Goal: Task Accomplishment & Management: Manage account settings

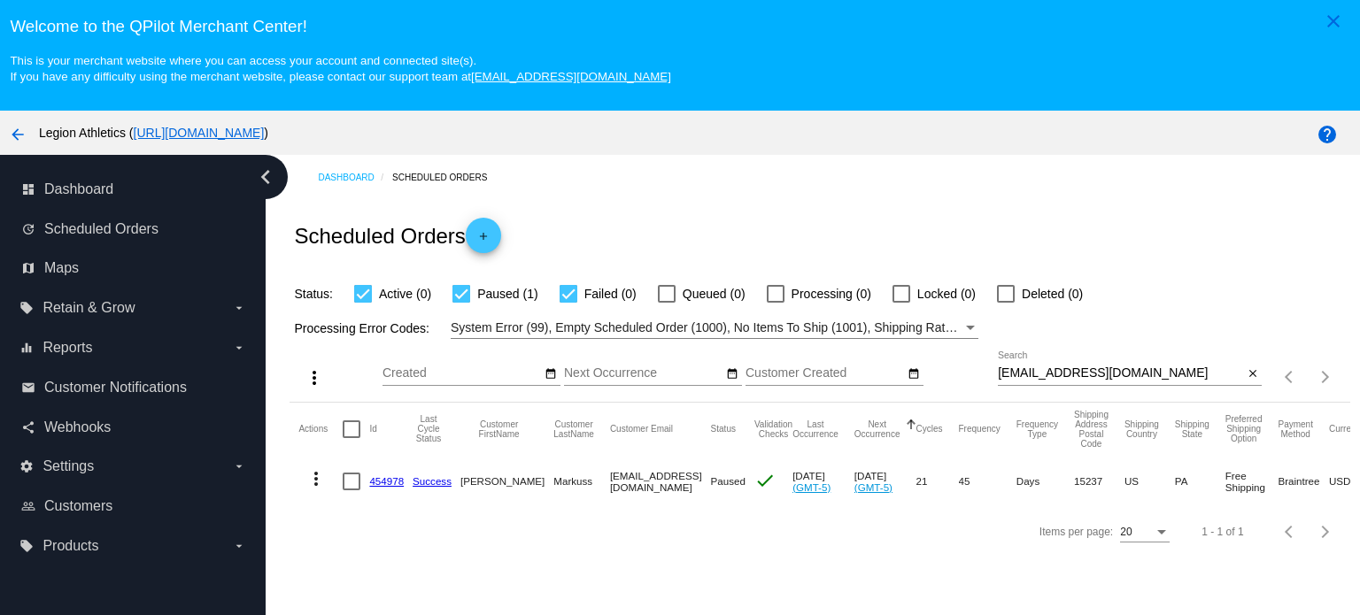
click at [1036, 367] on input "[EMAIL_ADDRESS][DOMAIN_NAME]" at bounding box center [1120, 374] width 245 height 14
paste input "palmiottod4"
type input "[EMAIL_ADDRESS][DOMAIN_NAME]"
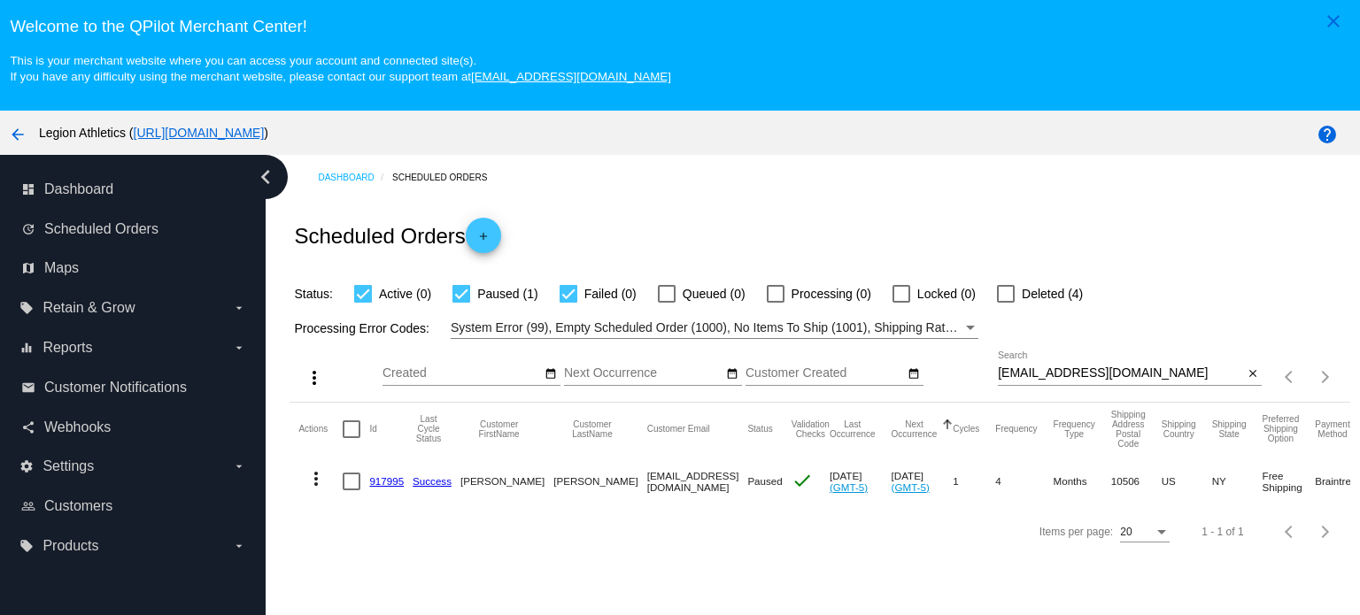
click at [392, 478] on link "917995" at bounding box center [386, 481] width 35 height 12
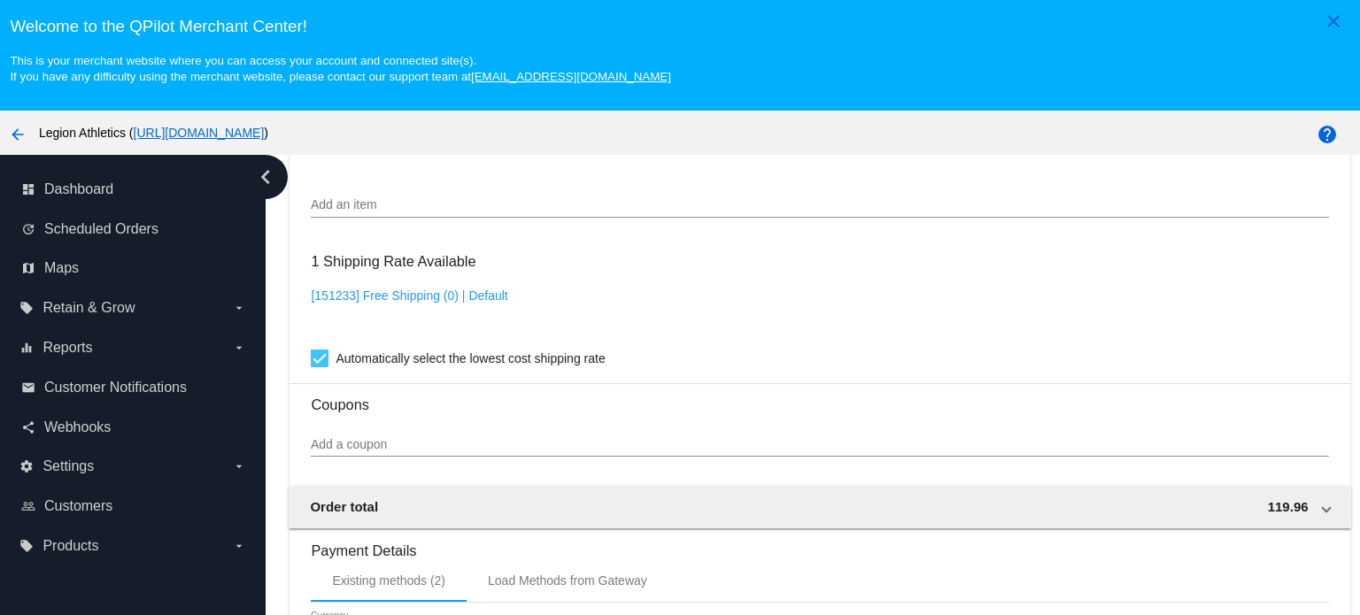
scroll to position [1240, 0]
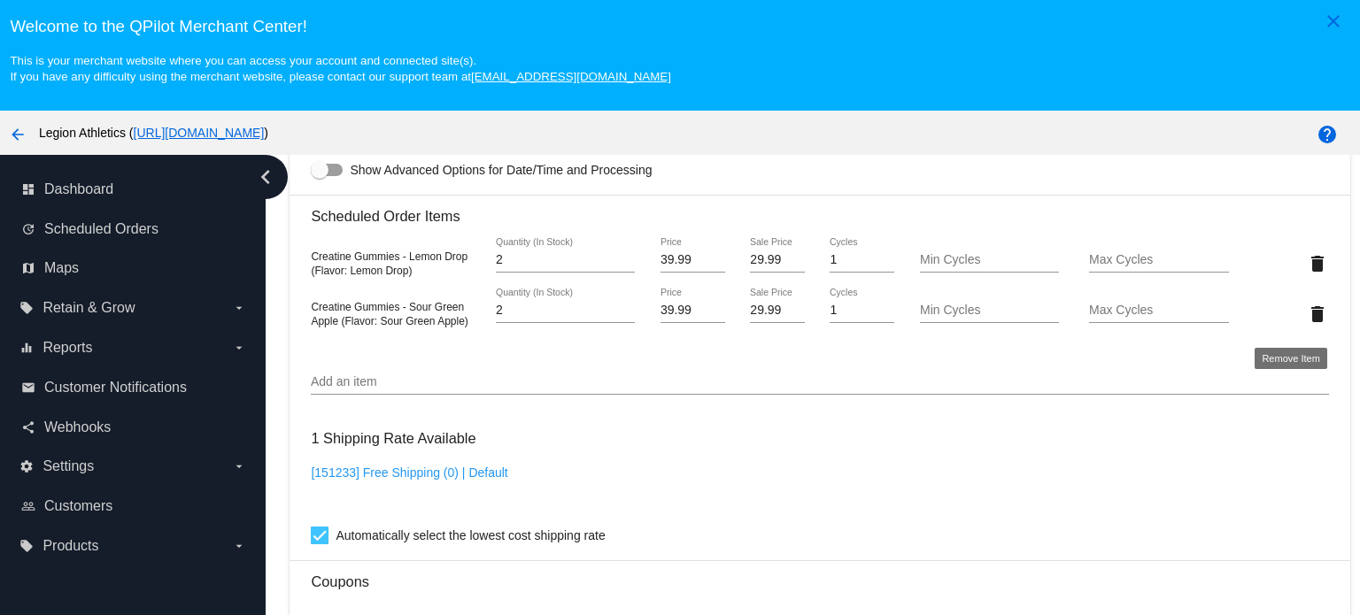
click at [1307, 321] on mat-icon "delete" at bounding box center [1317, 314] width 21 height 21
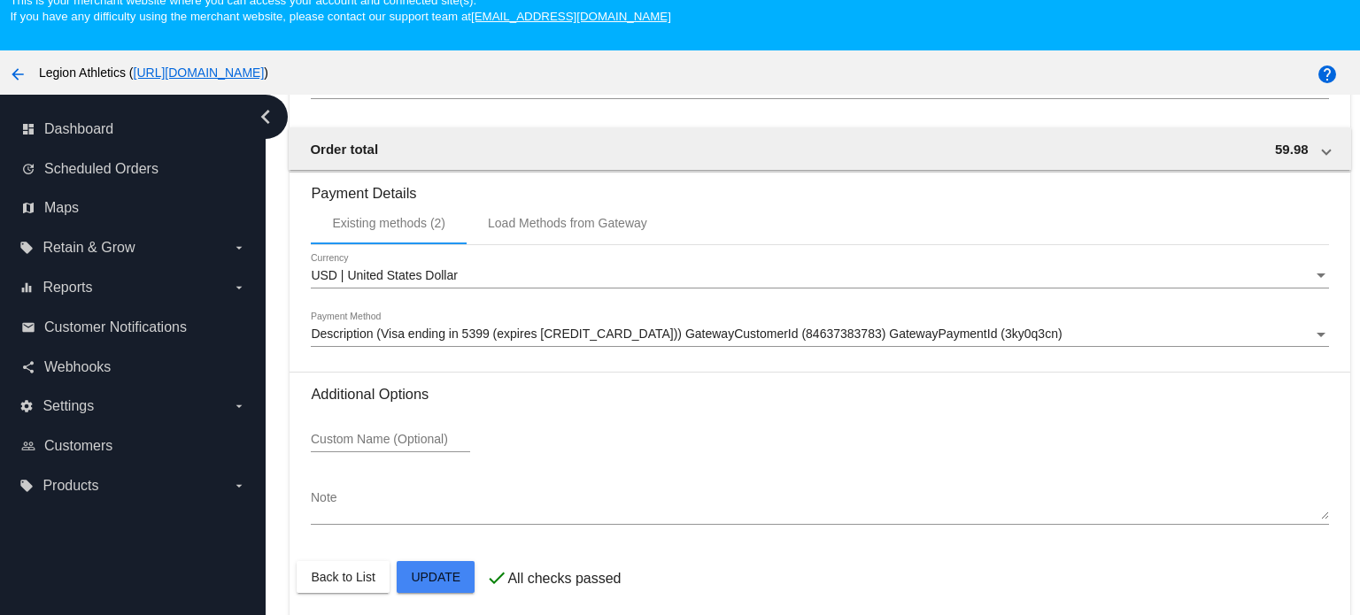
scroll to position [111, 0]
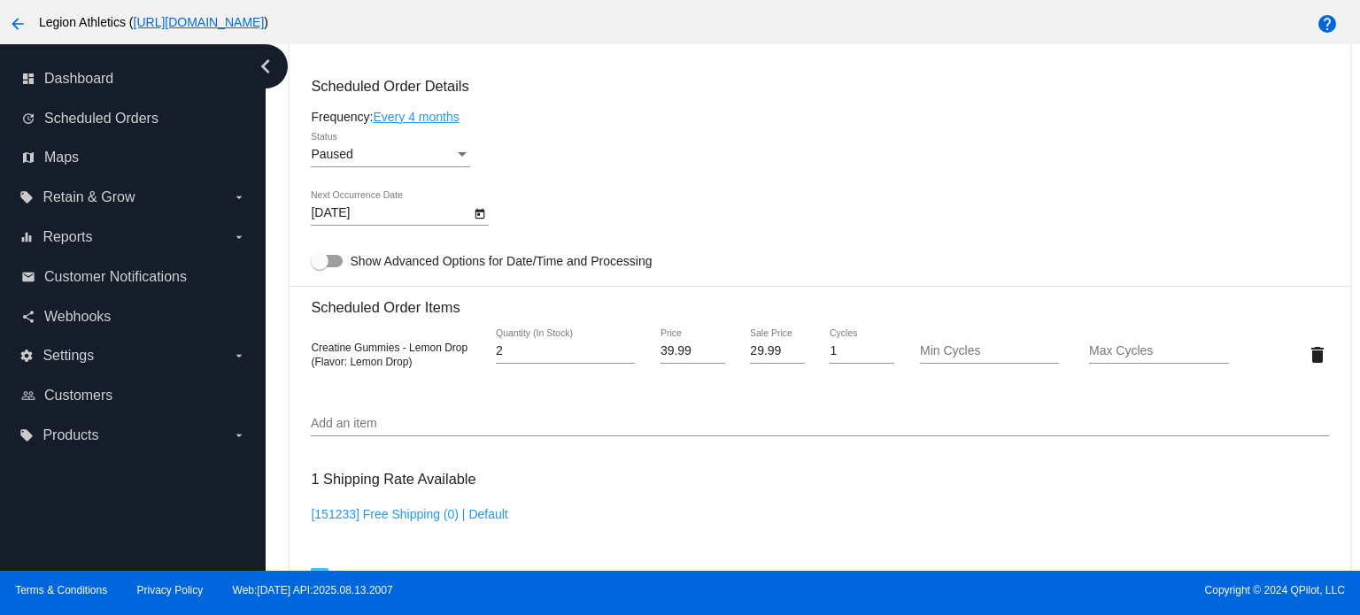
scroll to position [961, 0]
